Goal: Check status

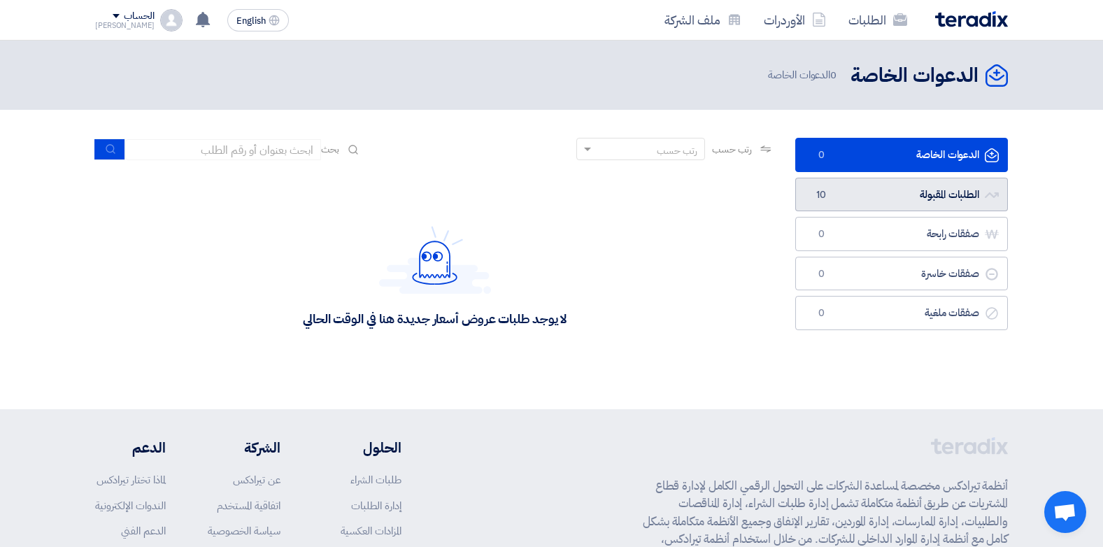
click at [914, 194] on link "الطلبات المقبولة الطلبات المقبولة 10" at bounding box center [901, 195] width 213 height 34
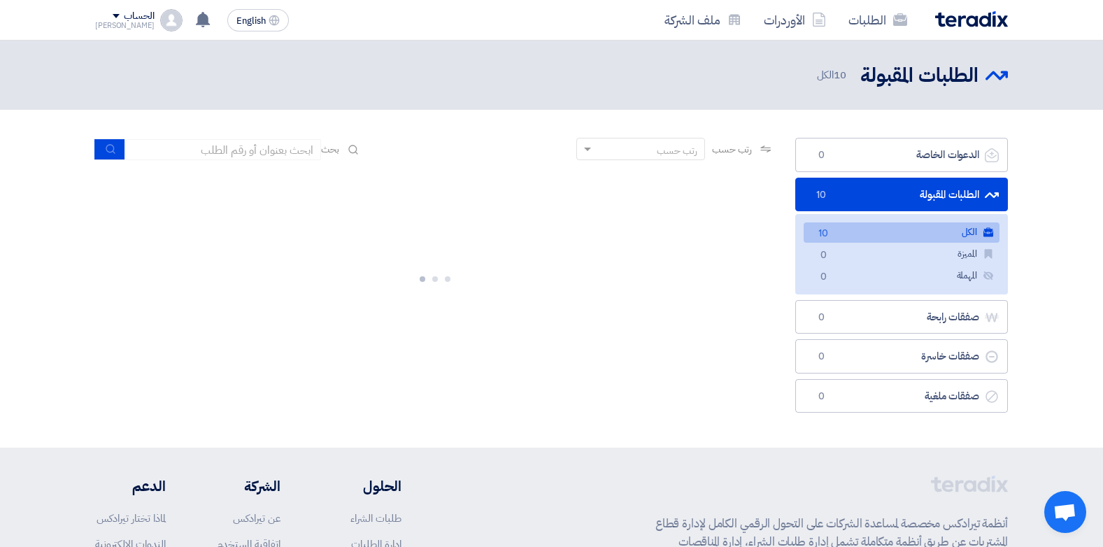
click at [825, 190] on span "10" at bounding box center [821, 195] width 17 height 14
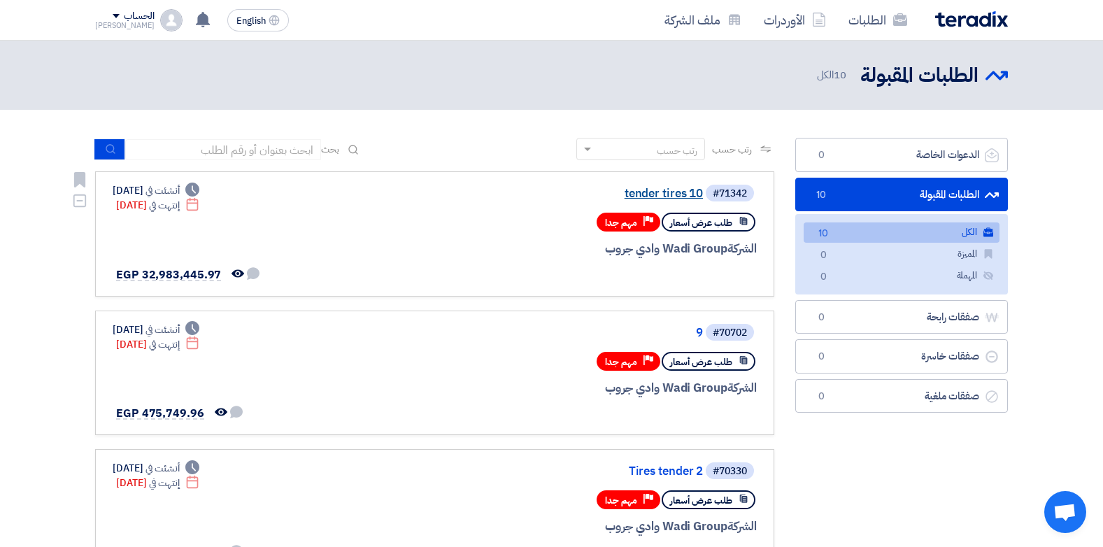
click at [667, 191] on link "tender tires 10" at bounding box center [563, 193] width 280 height 13
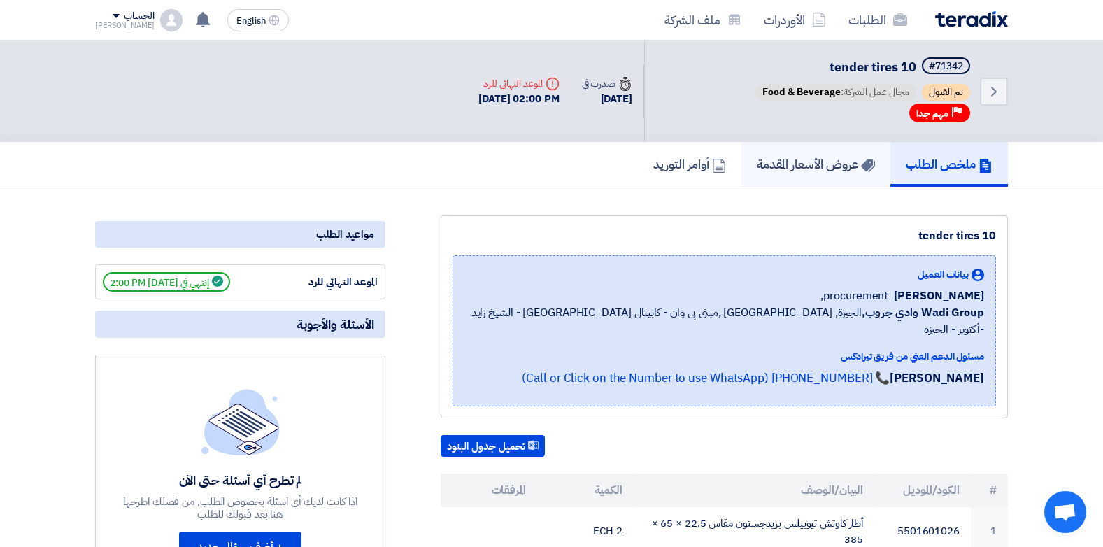
click at [804, 183] on link "عروض الأسعار المقدمة" at bounding box center [816, 164] width 149 height 45
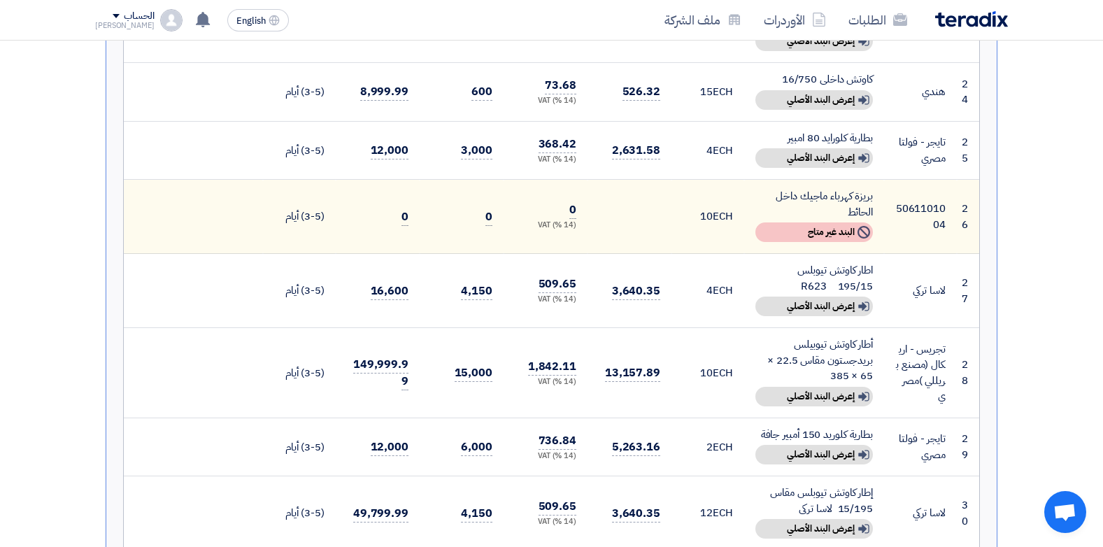
scroll to position [2099, 0]
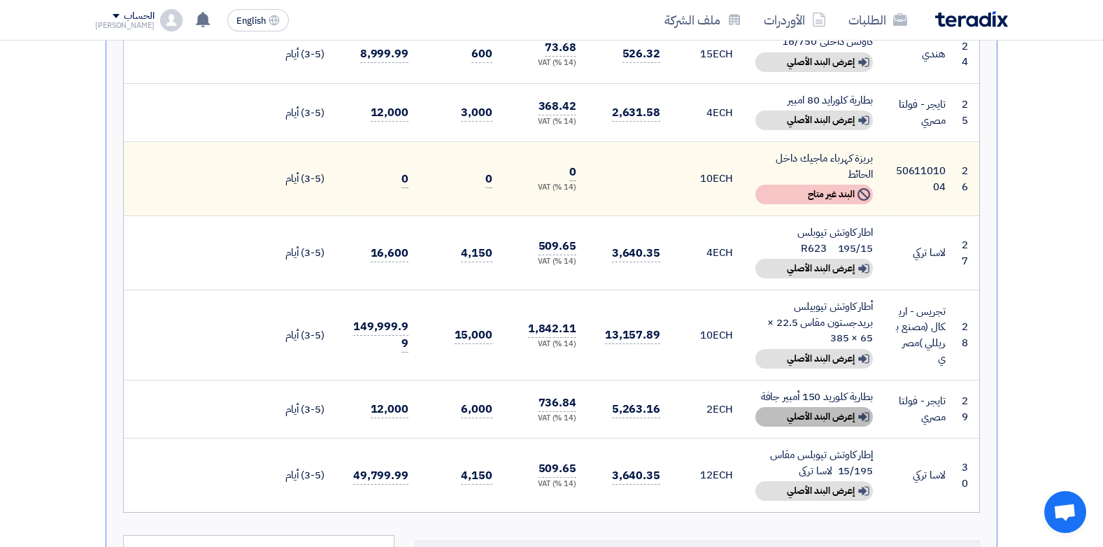
click at [839, 407] on div "Show details إعرض البند الأصلي" at bounding box center [815, 417] width 118 height 20
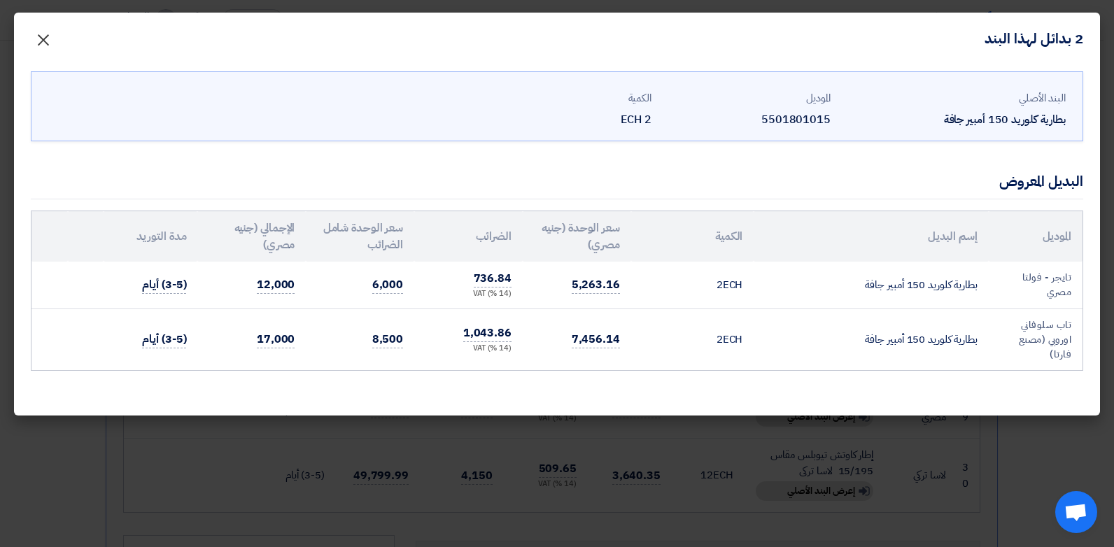
click at [43, 41] on span "×" at bounding box center [43, 39] width 17 height 42
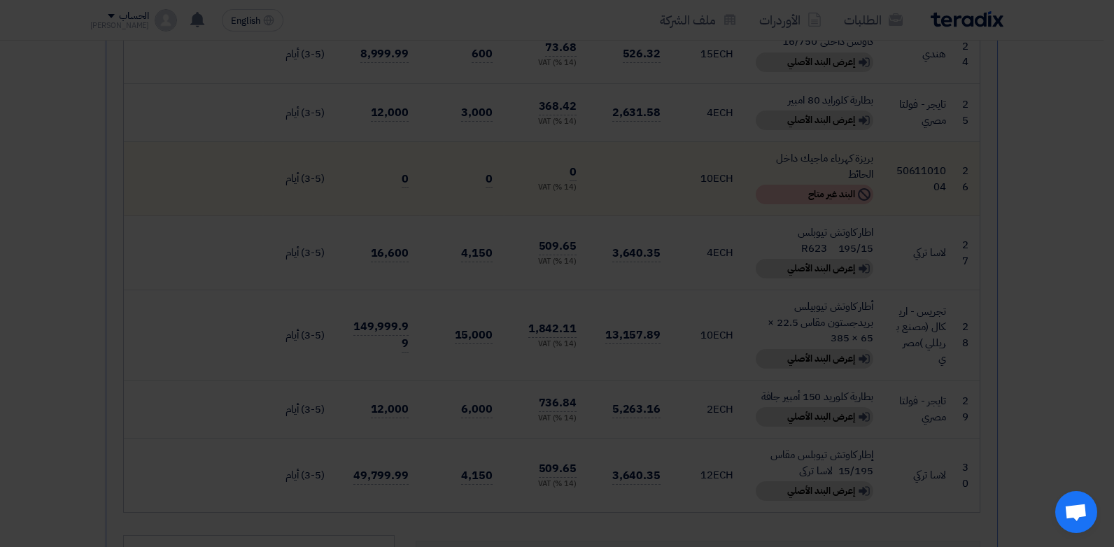
click at [43, 41] on div "2 بدائل لهذا البند × البند الأصلي بطارية كلوريد 150 أمبير جافة الموديل 55018010…" at bounding box center [557, 179] width 1086 height 403
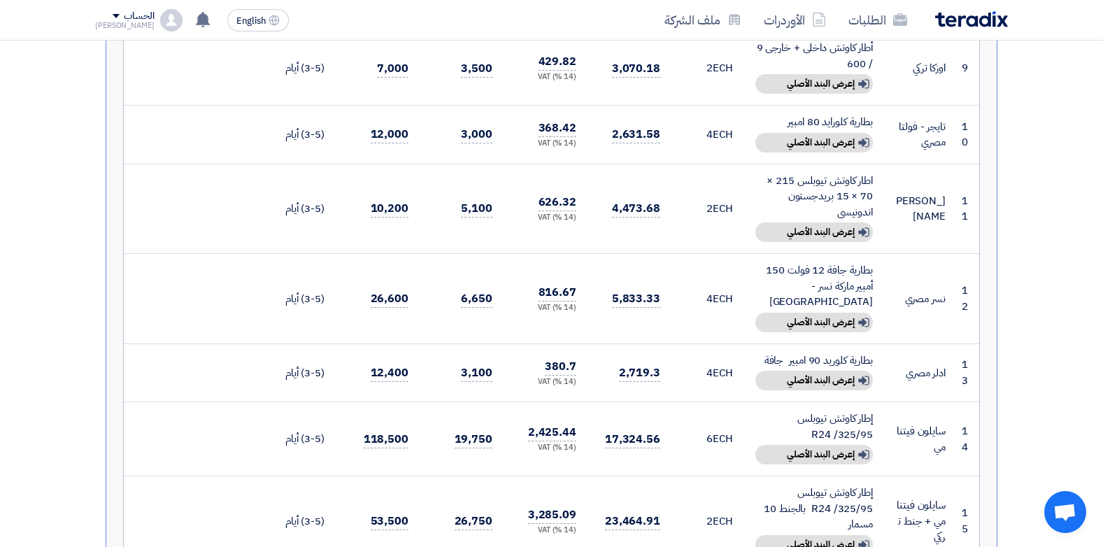
scroll to position [979, 0]
click at [819, 313] on div "Show details إعرض البند الأصلي" at bounding box center [815, 323] width 118 height 20
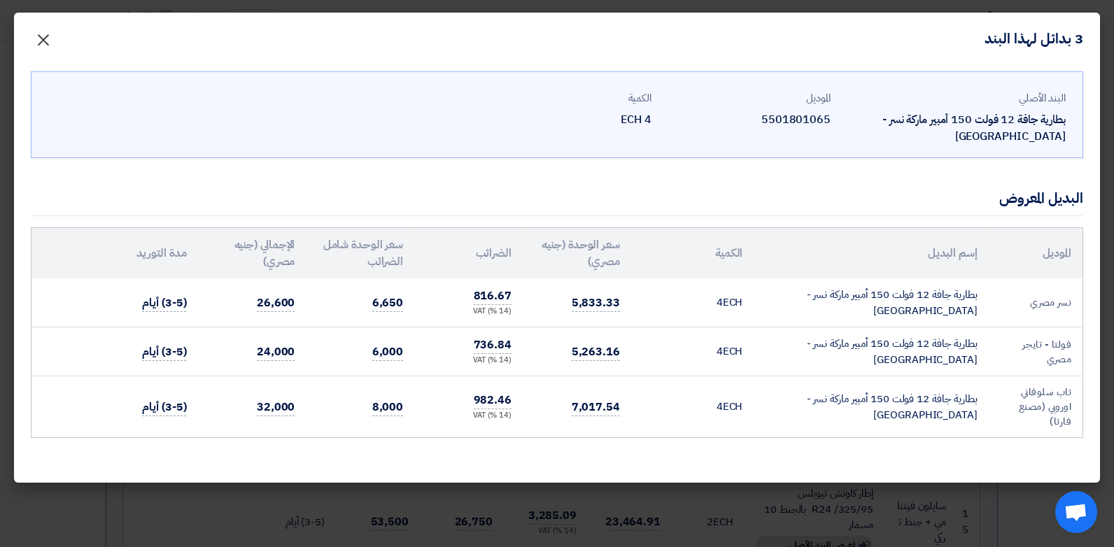
click at [39, 37] on span "×" at bounding box center [43, 39] width 17 height 42
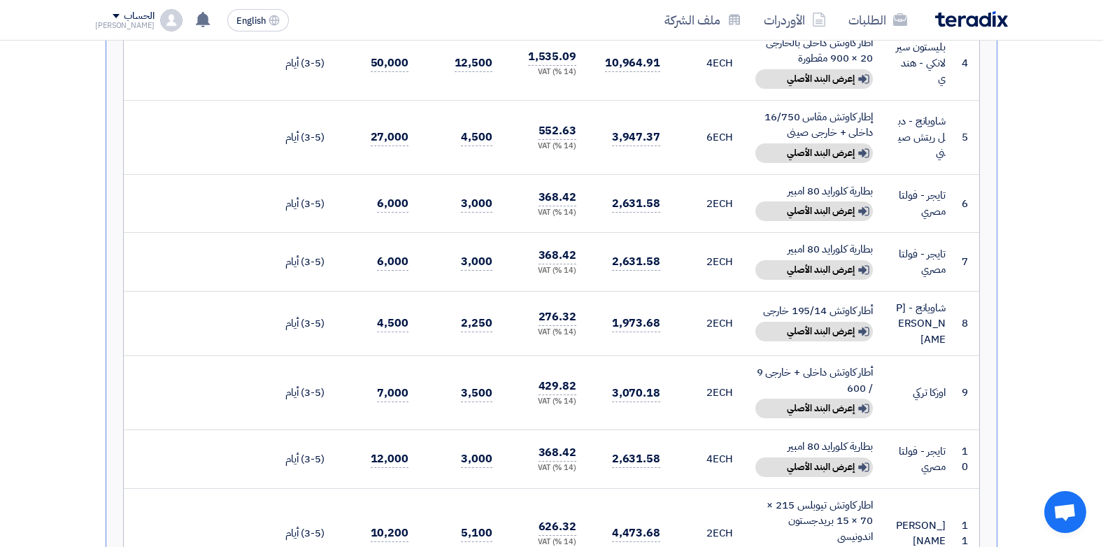
scroll to position [677, 0]
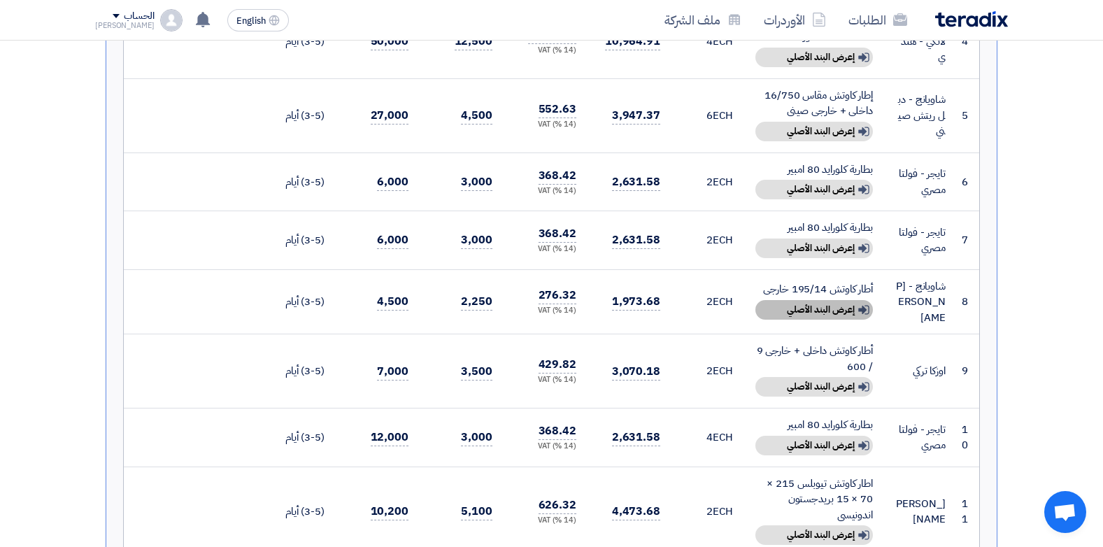
click at [835, 315] on div "Show details إعرض البند الأصلي" at bounding box center [815, 310] width 118 height 20
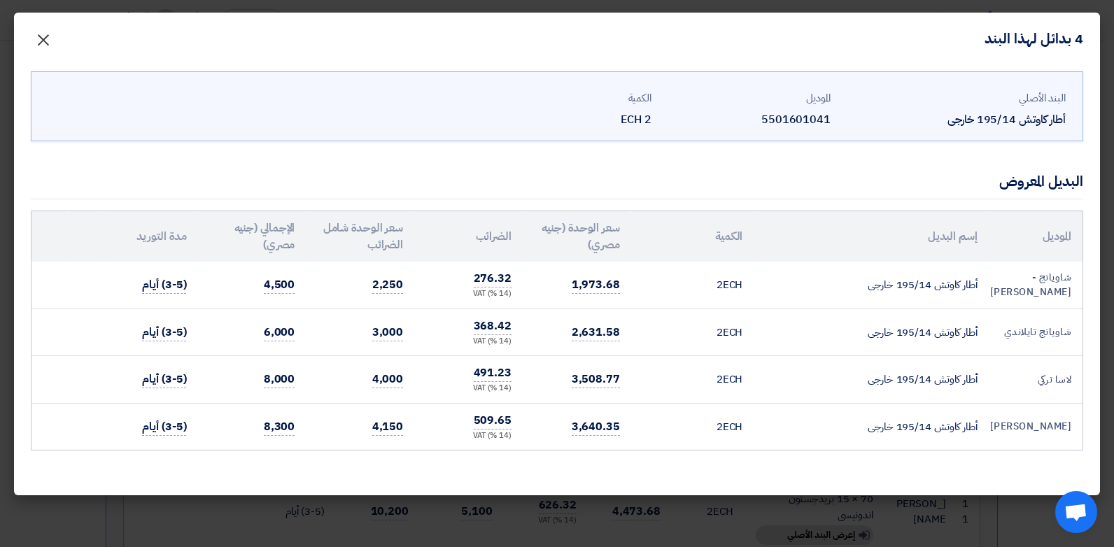
click at [36, 33] on span "×" at bounding box center [43, 39] width 17 height 42
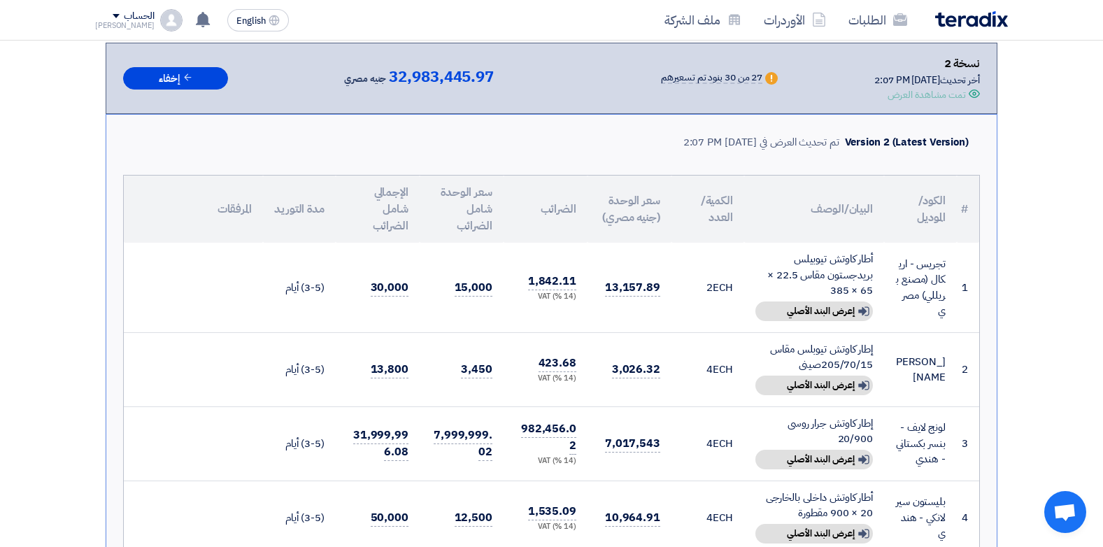
scroll to position [0, 0]
